Goal: Find specific page/section: Find specific page/section

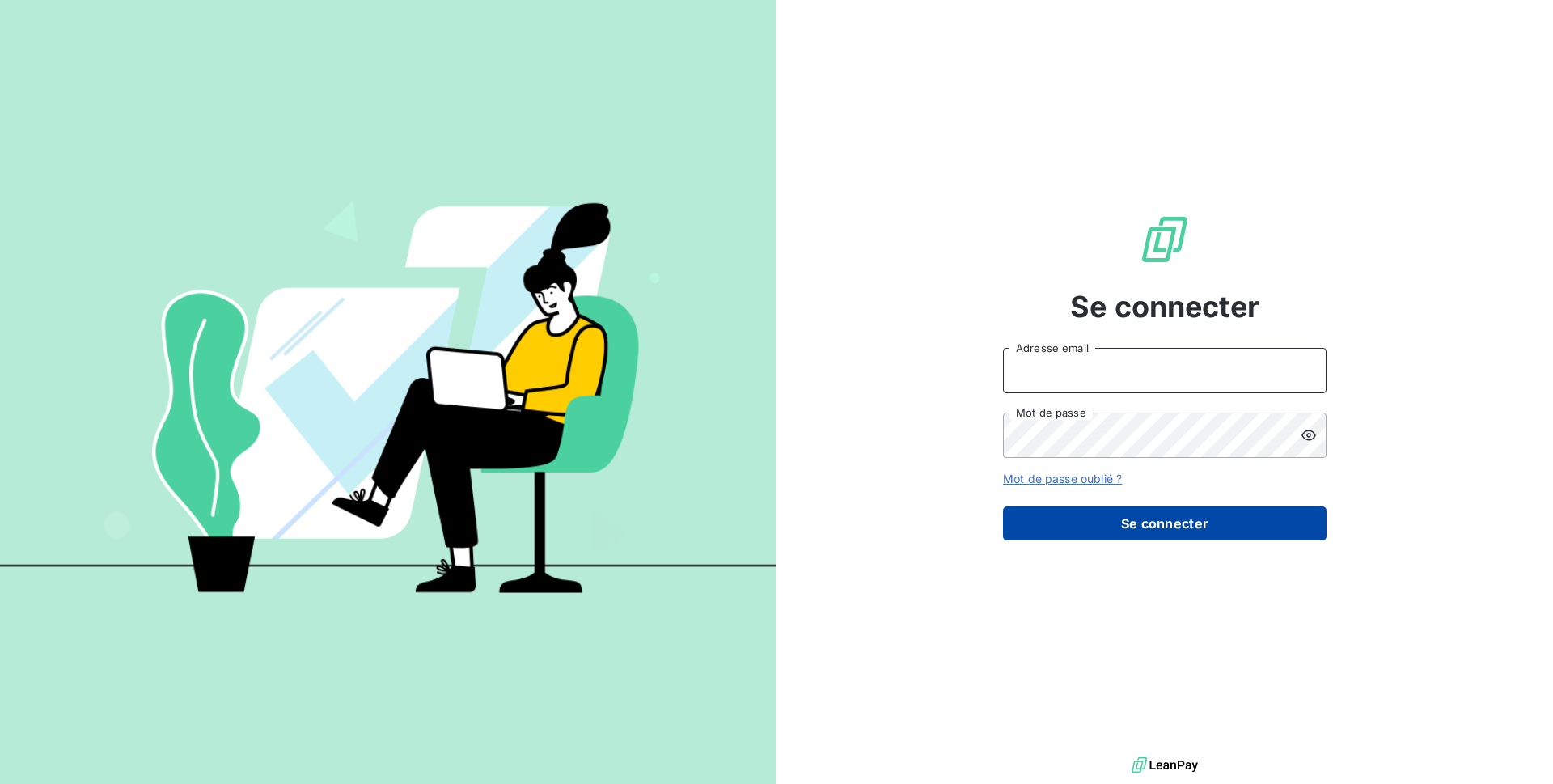
type input "[EMAIL_ADDRESS][DOMAIN_NAME]"
click at [1115, 510] on button "Se connecter" at bounding box center [1165, 524] width 323 height 34
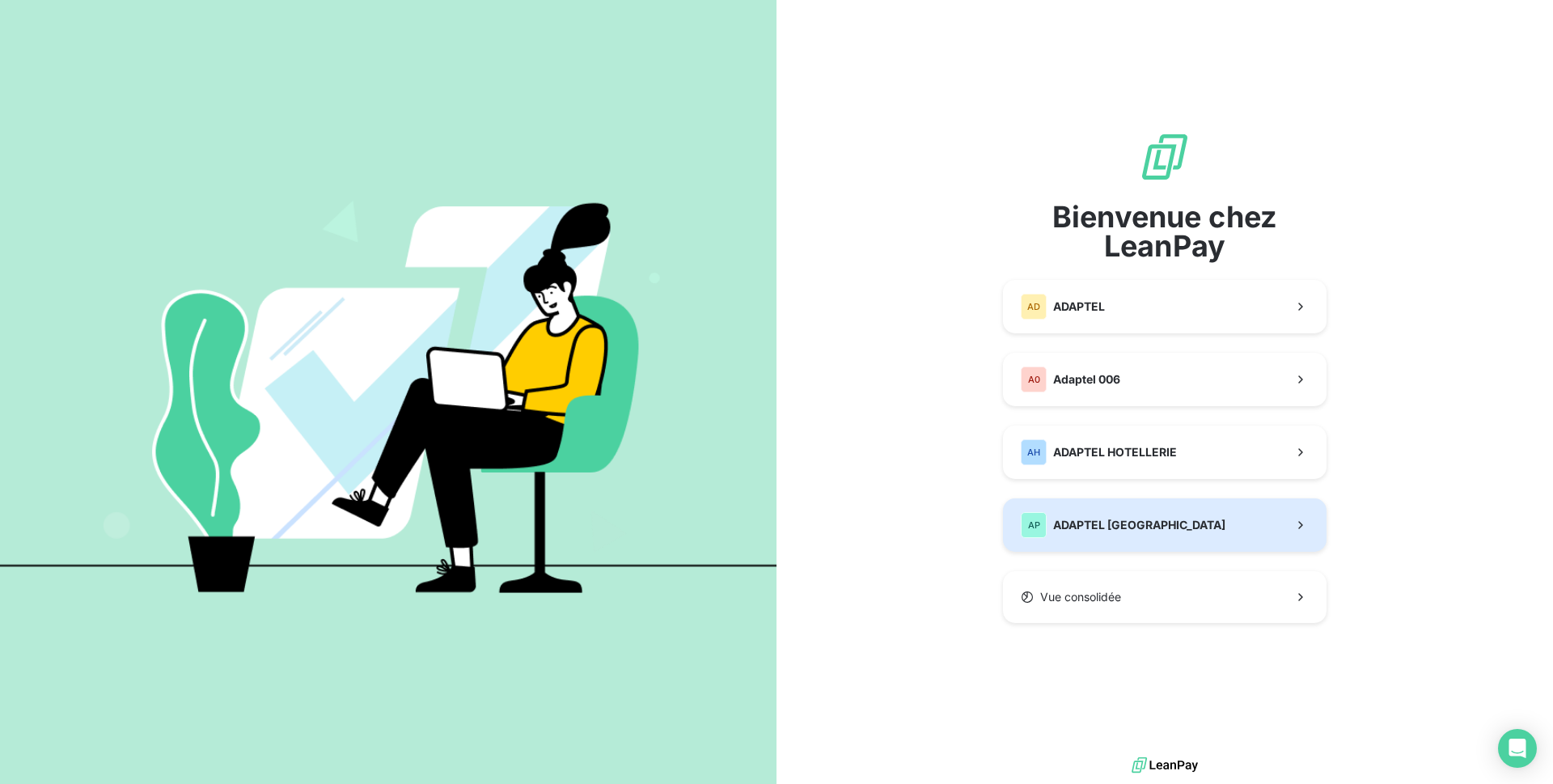
click at [1115, 510] on button "AP ADAPTEL [GEOGRAPHIC_DATA]" at bounding box center [1165, 525] width 323 height 54
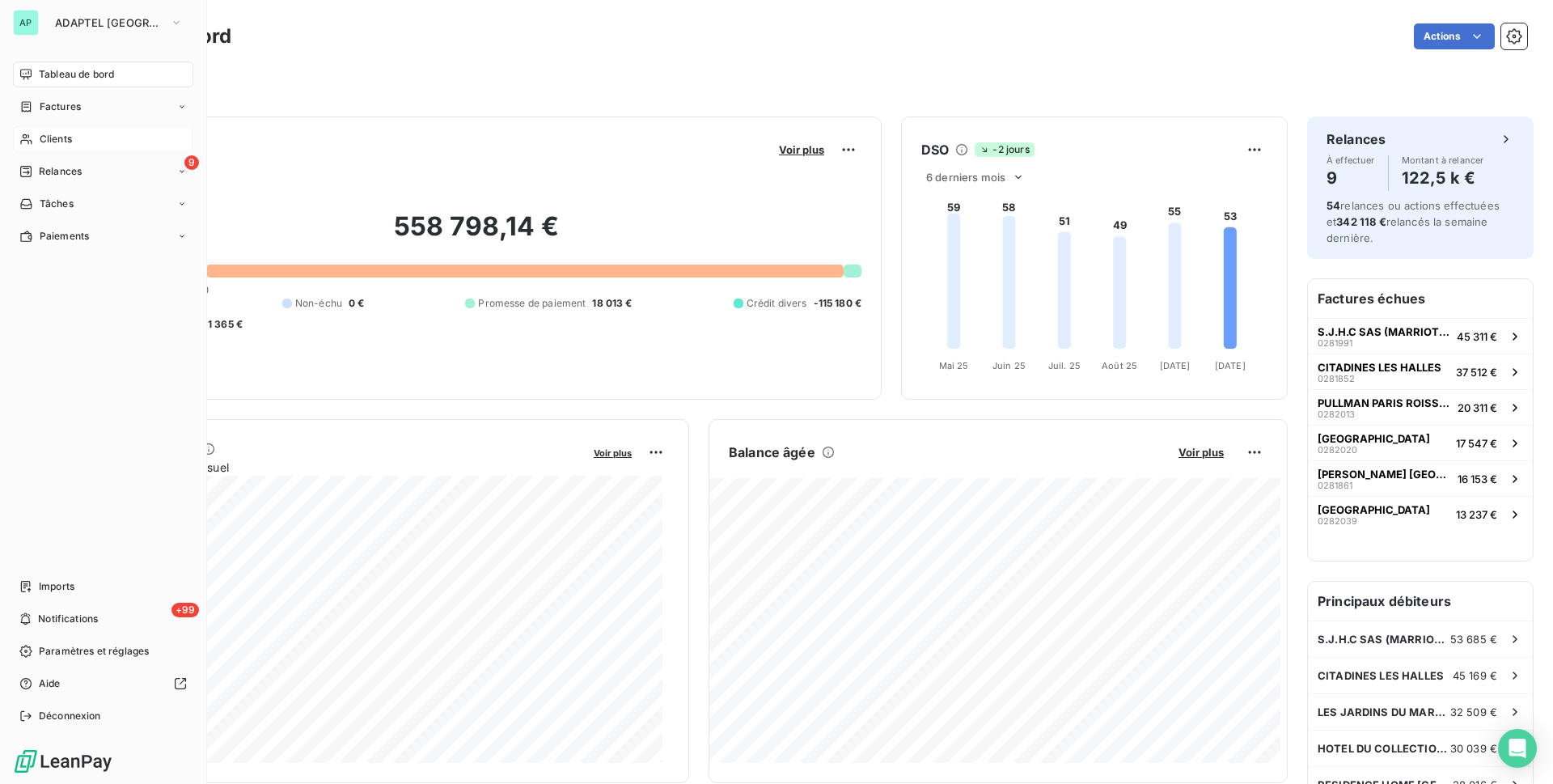
click at [55, 136] on span "Clients" at bounding box center [55, 139] width 32 height 15
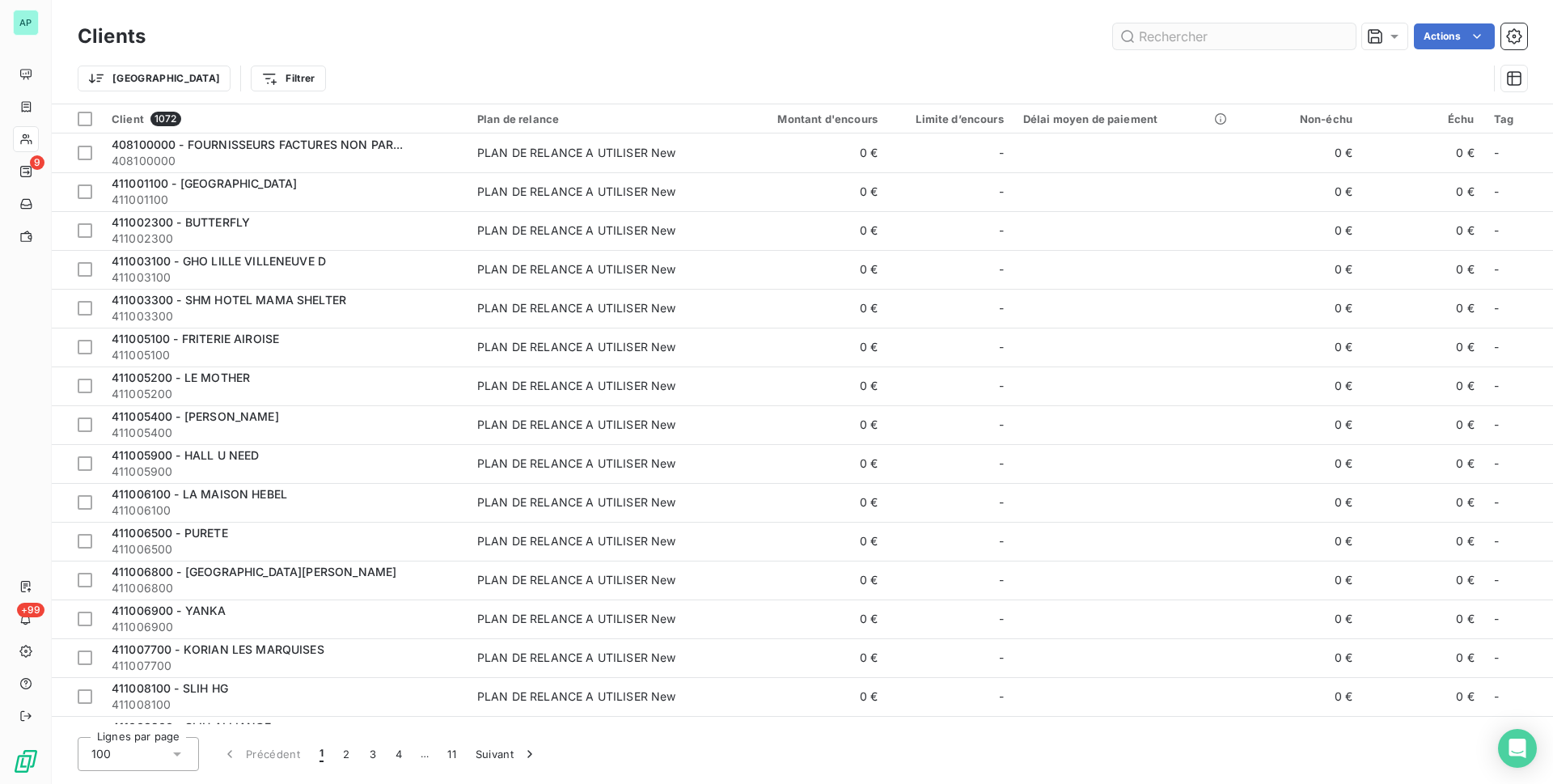
click at [1179, 36] on input "text" at bounding box center [1235, 36] width 242 height 26
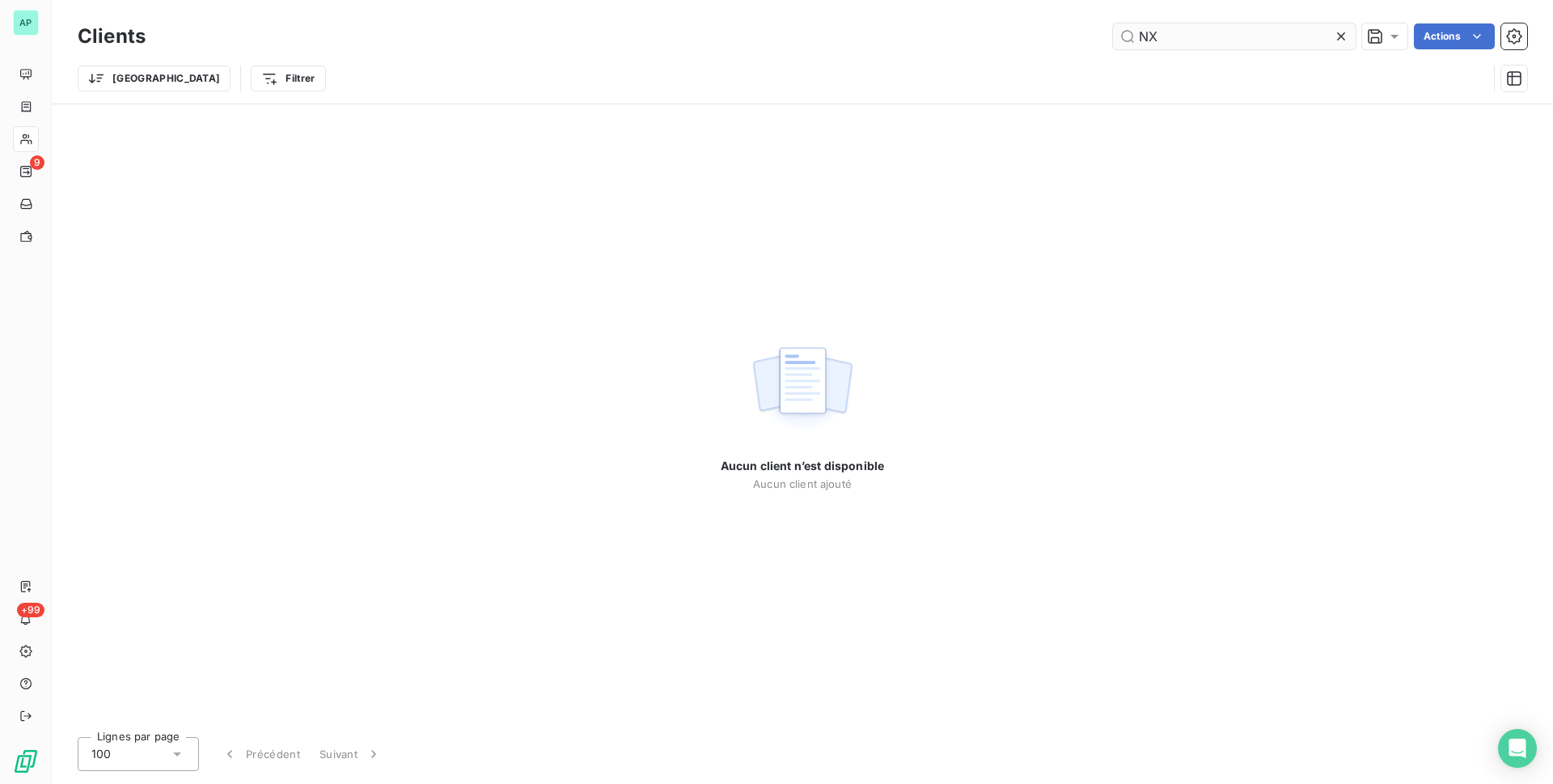
click at [1166, 38] on input "NX" at bounding box center [1235, 36] width 242 height 26
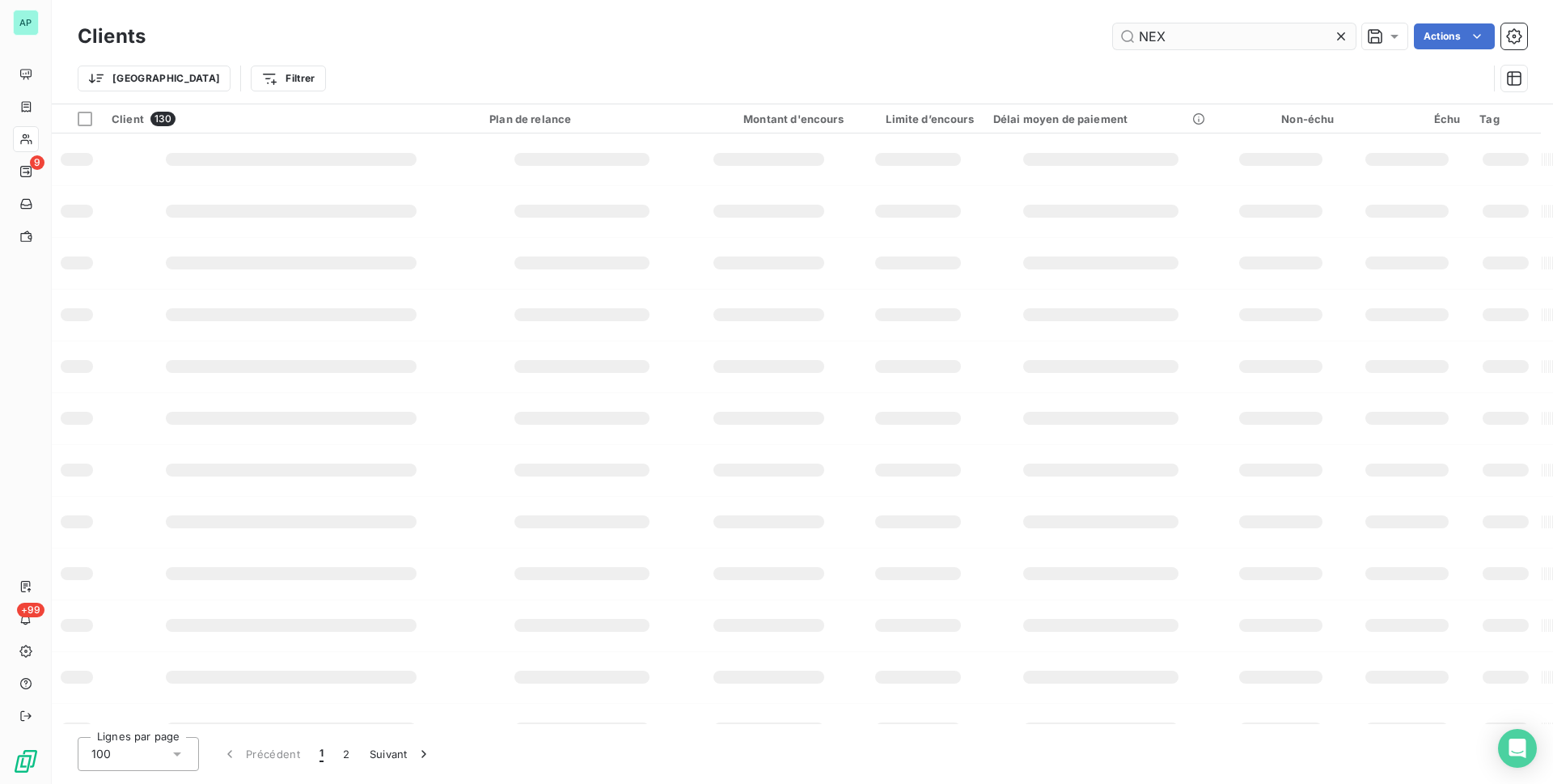
type input "NEXT"
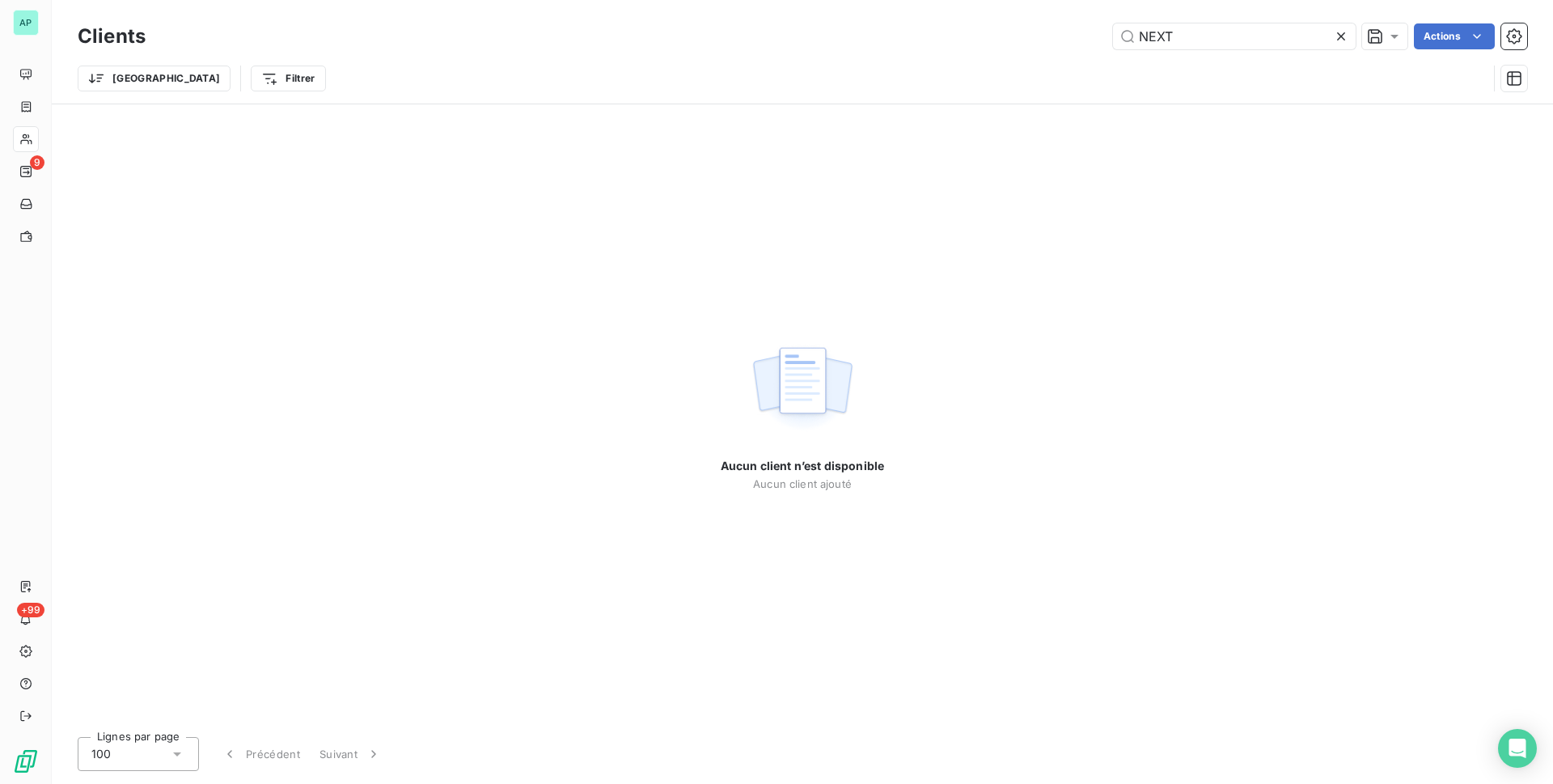
drag, startPoint x: 1196, startPoint y: 43, endPoint x: 1037, endPoint y: 64, distance: 160.4
click at [1037, 64] on div "Clients NEXT Actions Trier Filtrer" at bounding box center [802, 61] width 1450 height 84
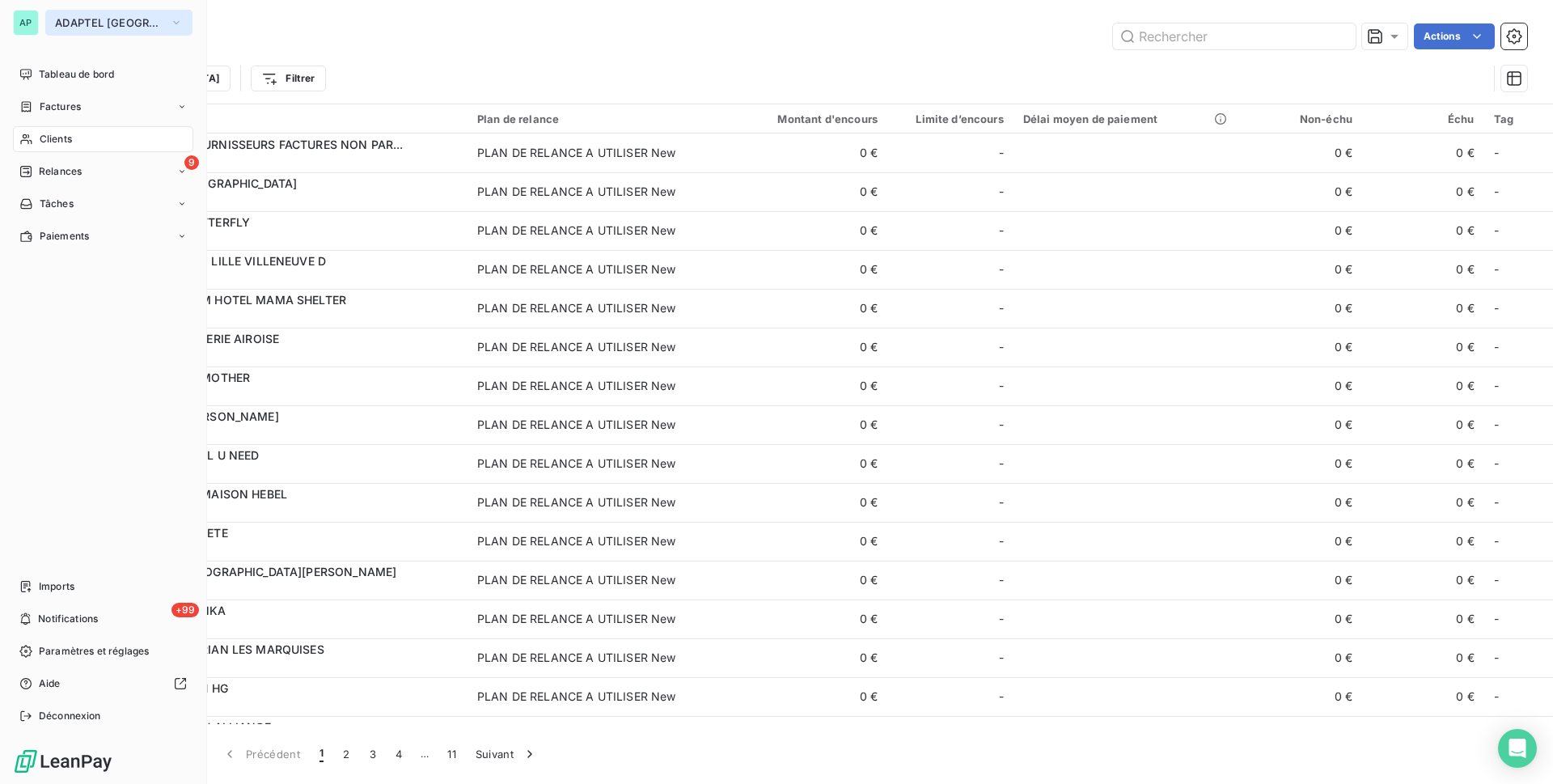
click at [138, 23] on button "ADAPTEL [GEOGRAPHIC_DATA]" at bounding box center [119, 22] width 148 height 26
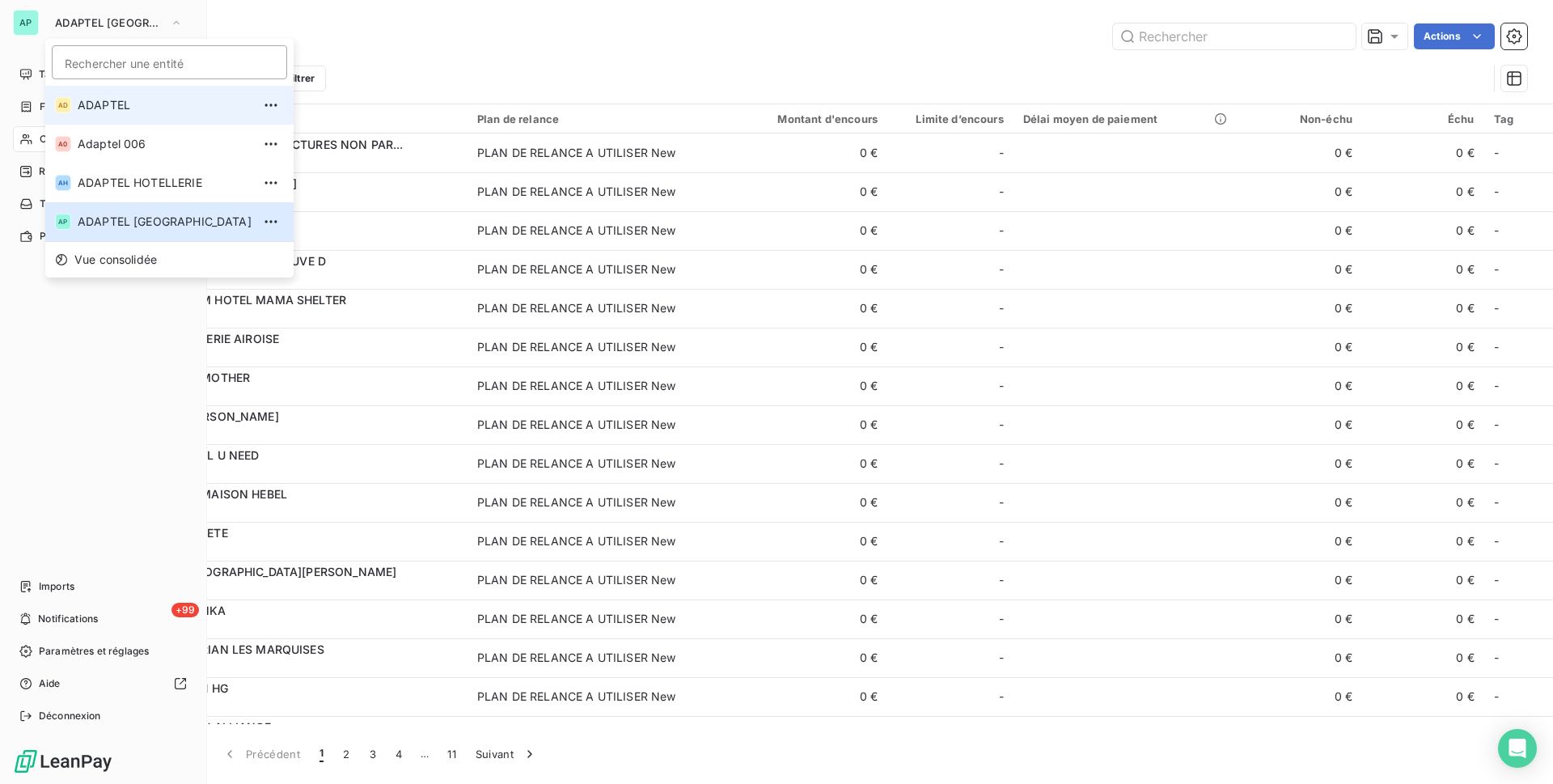
click at [153, 104] on span "ADAPTEL" at bounding box center [165, 105] width 174 height 16
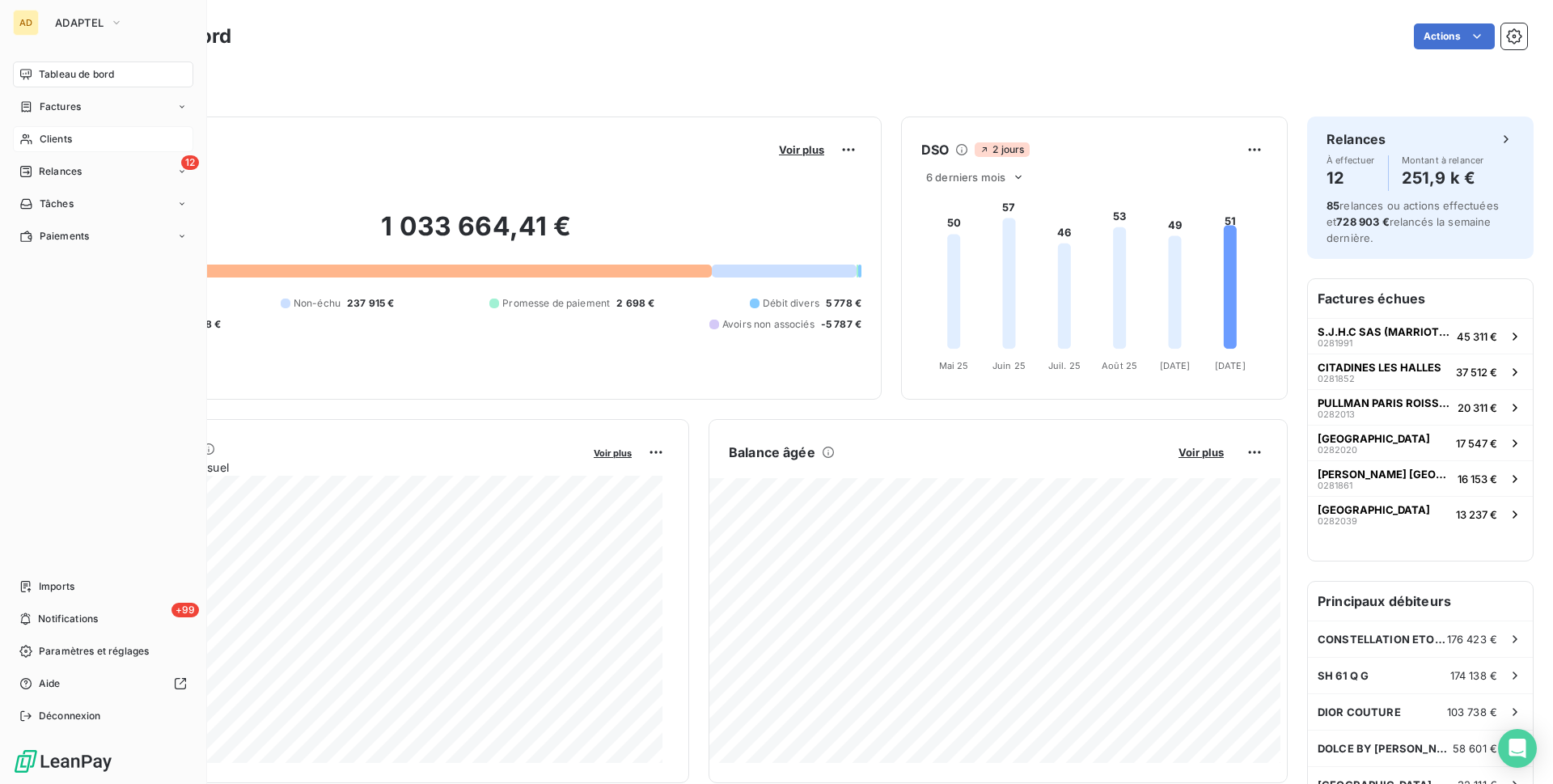
click at [62, 136] on span "Clients" at bounding box center [55, 139] width 32 height 15
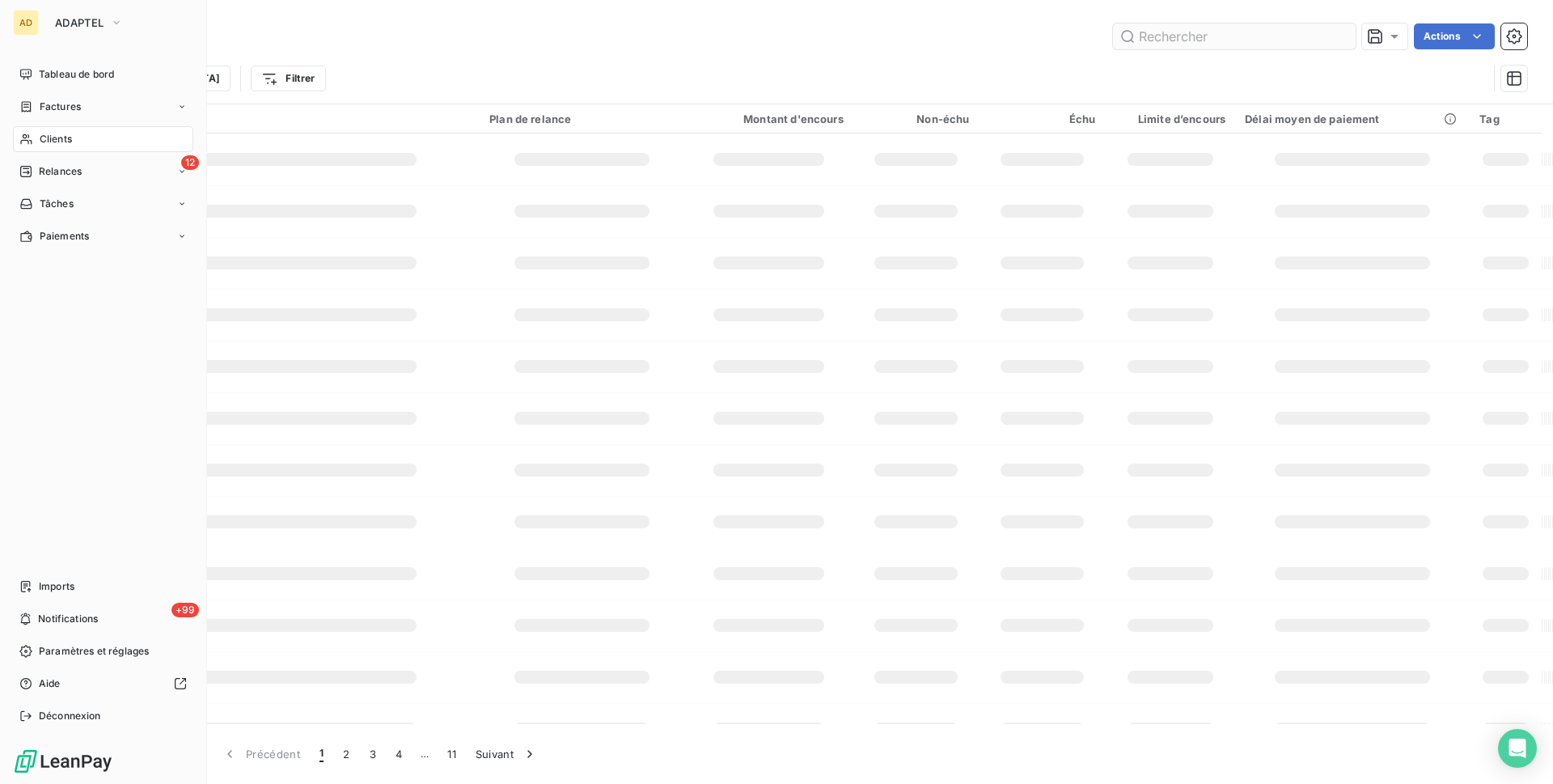
click at [1255, 31] on input "text" at bounding box center [1235, 36] width 242 height 26
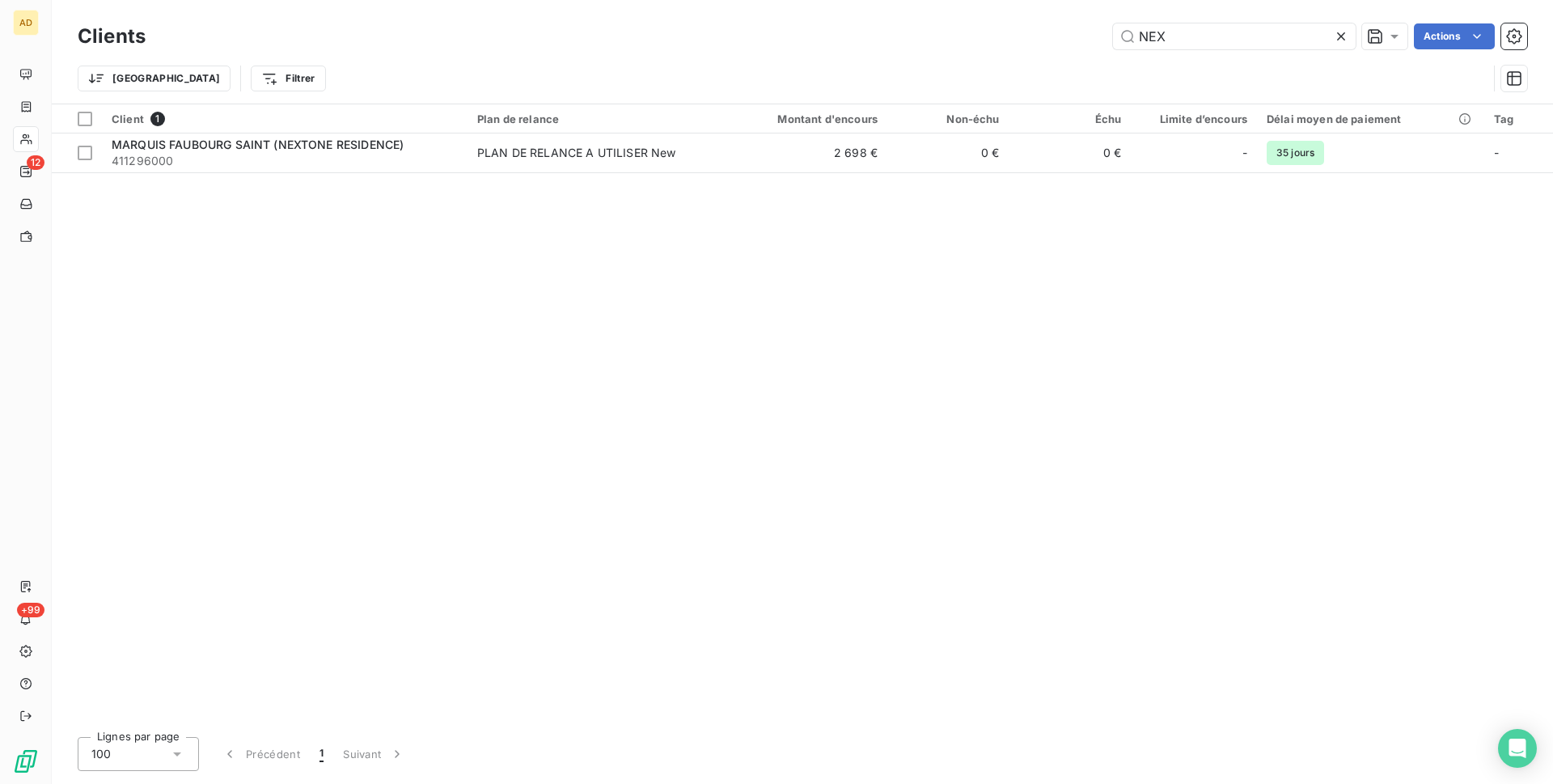
type input "NEX"
